Goal: Check status: Check status

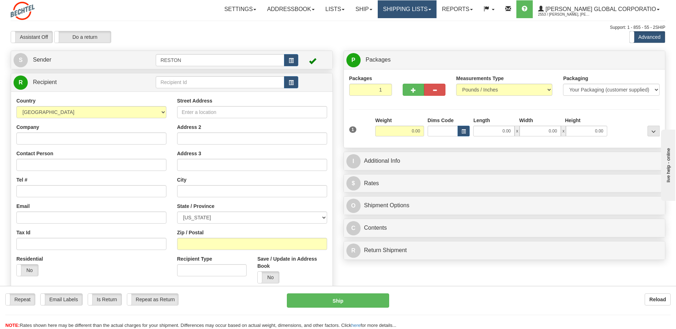
click at [434, 10] on link "Shipping lists" at bounding box center [407, 9] width 59 height 18
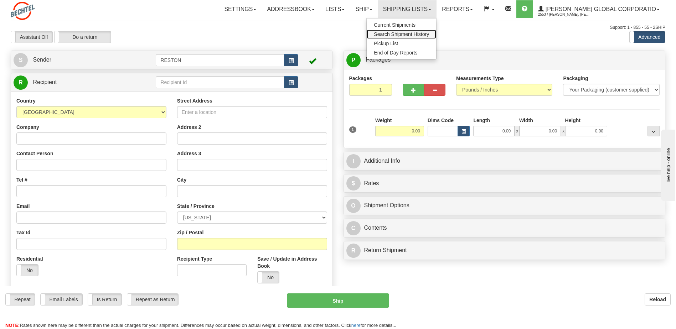
click at [422, 32] on span "Search Shipment History" at bounding box center [401, 34] width 55 height 6
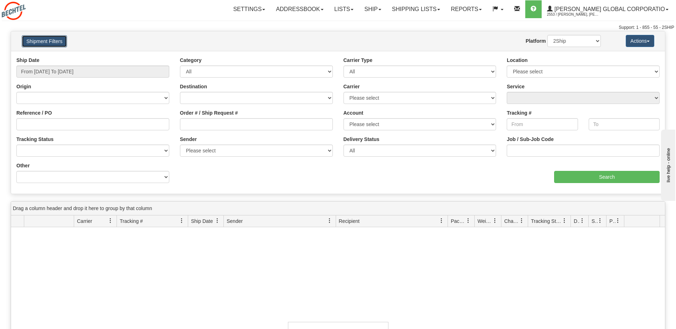
click at [45, 43] on button "Shipment Filters" at bounding box center [44, 41] width 45 height 12
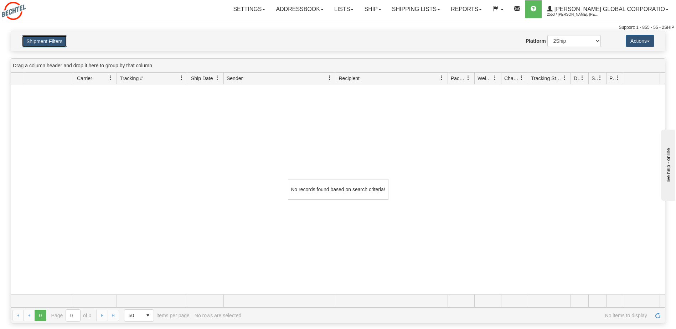
click at [45, 43] on button "Shipment Filters" at bounding box center [44, 41] width 45 height 12
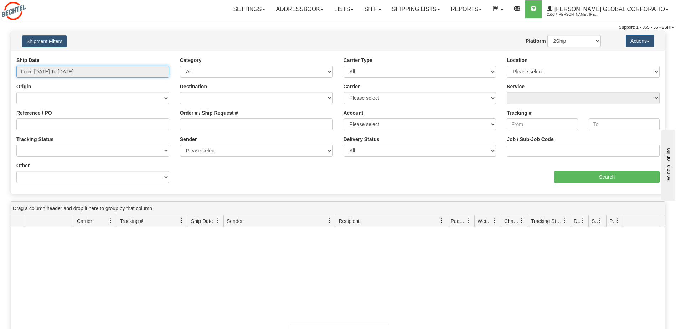
click at [55, 71] on input "From [DATE] To [DATE]" at bounding box center [92, 72] width 153 height 12
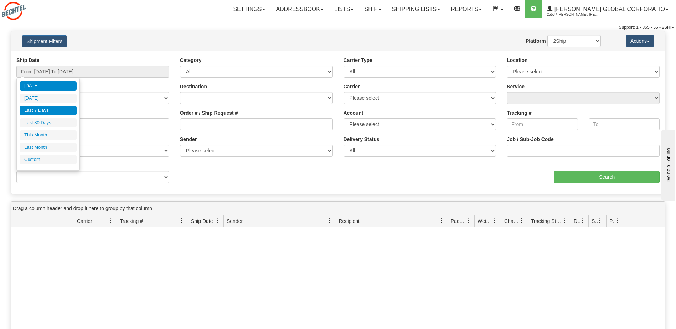
click at [42, 107] on li "Last 7 Days" at bounding box center [48, 111] width 57 height 10
type input "From [DATE] To [DATE]"
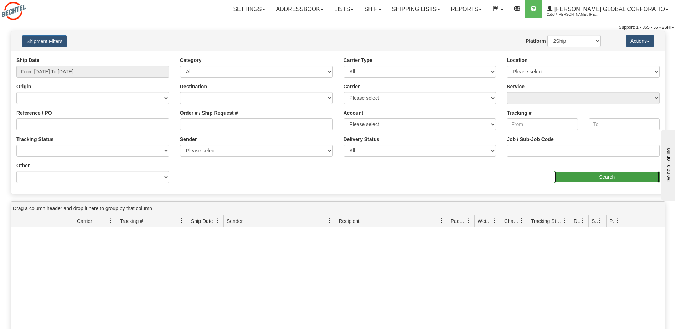
click at [597, 177] on input "Search" at bounding box center [607, 177] width 106 height 12
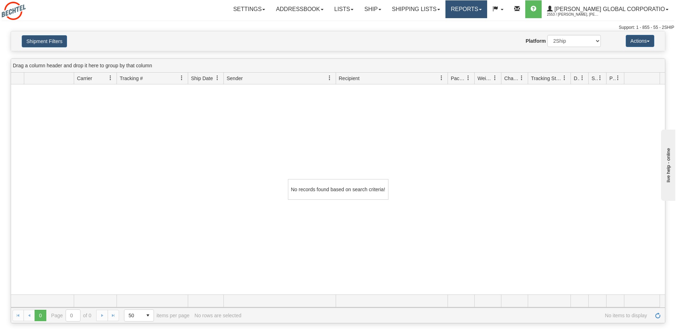
click at [487, 12] on link "Reports" at bounding box center [467, 9] width 42 height 18
click at [465, 34] on span "New Dashboard" at bounding box center [447, 34] width 36 height 6
